Goal: Book appointment/travel/reservation

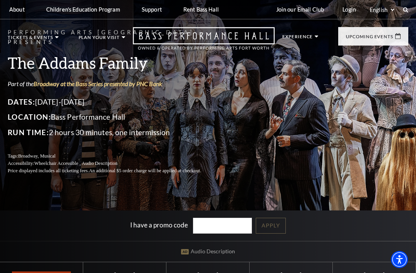
click at [160, 193] on span "View Events" at bounding box center [156, 198] width 40 height 10
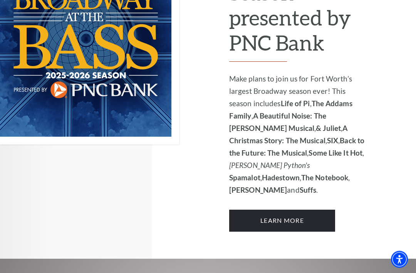
scroll to position [644, 0]
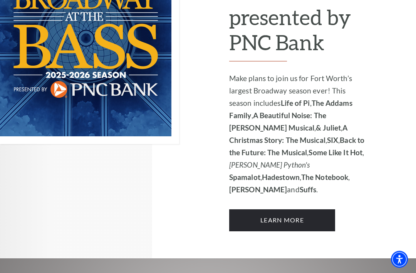
click at [348, 123] on strong "A Christmas Story: The Musical" at bounding box center [288, 133] width 118 height 21
click at [294, 209] on link "Learn More" at bounding box center [282, 220] width 106 height 22
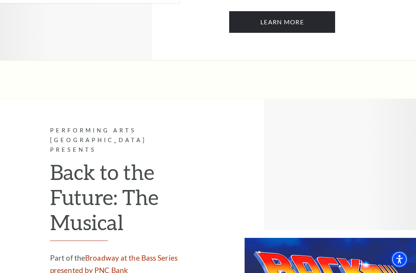
scroll to position [3494, 0]
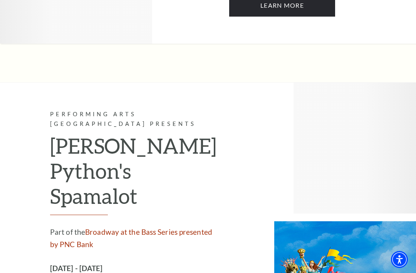
scroll to position [4534, 0]
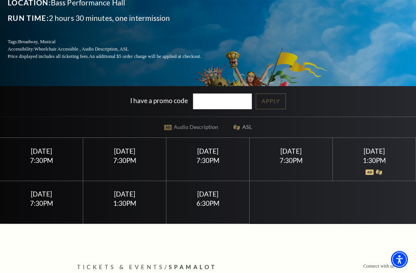
scroll to position [123, 0]
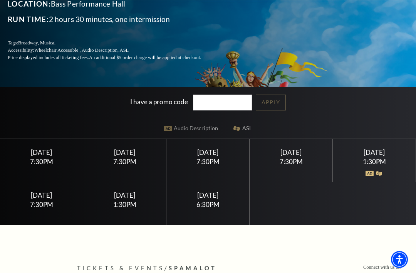
click at [53, 207] on div "7:30PM" at bounding box center [41, 204] width 65 height 7
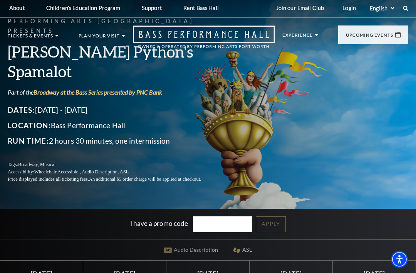
scroll to position [0, 0]
